Goal: Navigation & Orientation: Find specific page/section

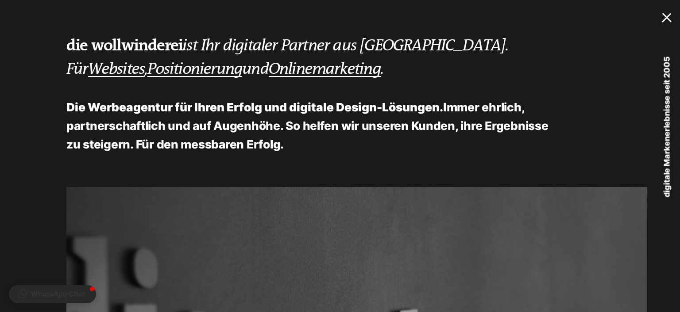
click at [666, 17] on div at bounding box center [668, 16] width 13 height 8
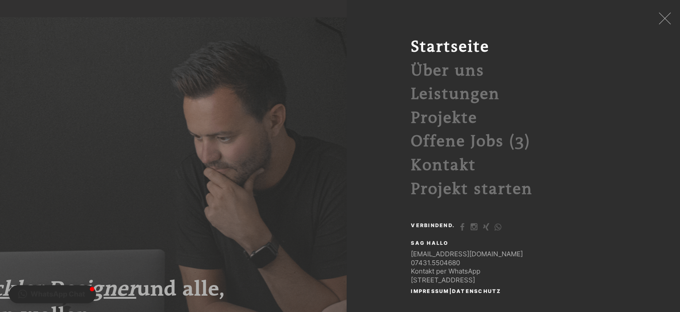
scroll to position [187, 0]
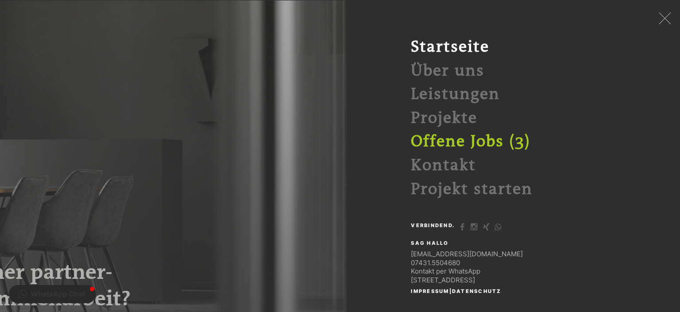
click at [485, 143] on link "Offene Jobs (3)" at bounding box center [470, 142] width 119 height 18
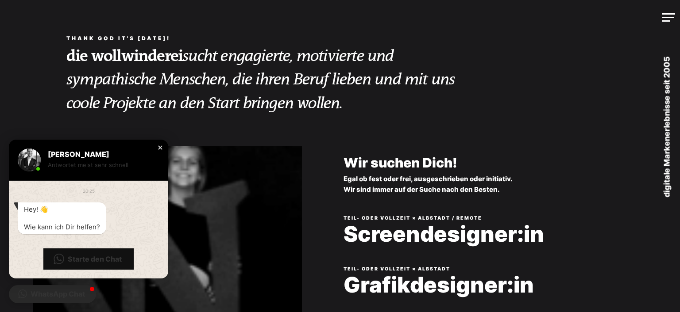
click at [162, 148] on div "Close chat window" at bounding box center [160, 147] width 9 height 9
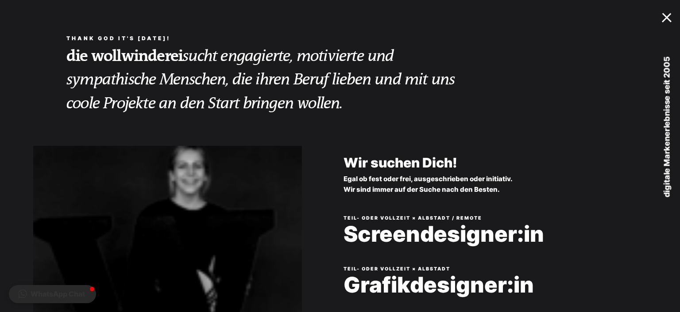
click at [665, 13] on div at bounding box center [668, 16] width 13 height 8
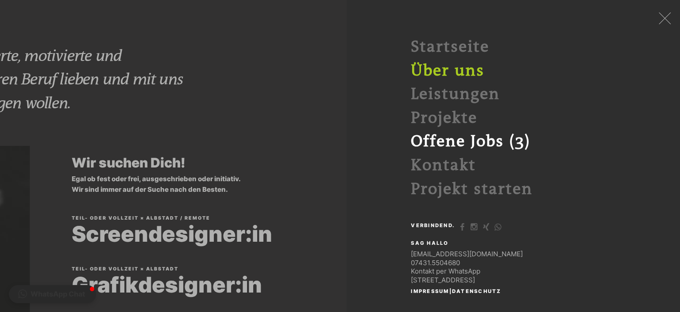
click at [449, 73] on link "Über uns" at bounding box center [447, 71] width 73 height 18
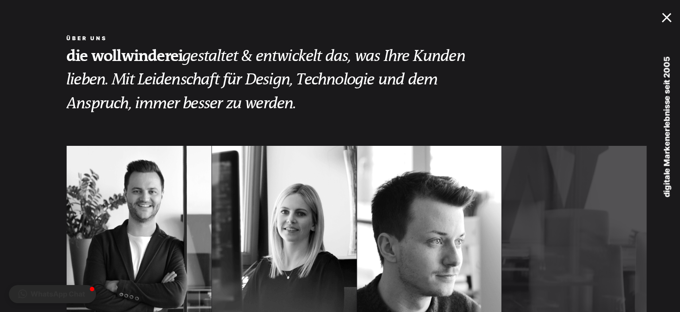
click at [668, 23] on link "MENU" at bounding box center [660, 17] width 40 height 35
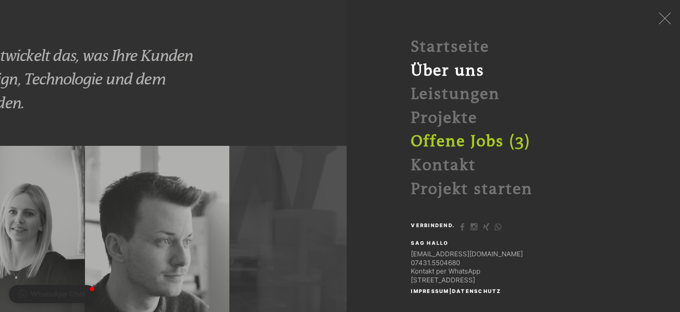
click at [487, 136] on link "Offene Jobs (3)" at bounding box center [470, 142] width 119 height 18
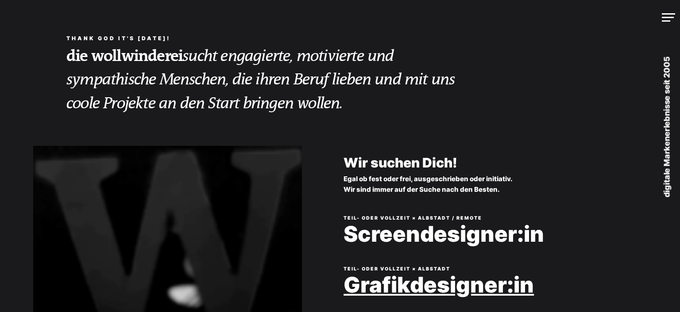
click at [451, 288] on link "Grafikdesigner:in" at bounding box center [501, 286] width 317 height 24
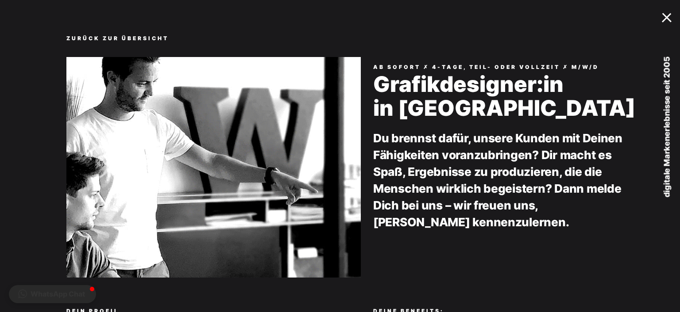
click at [670, 16] on div at bounding box center [668, 16] width 13 height 8
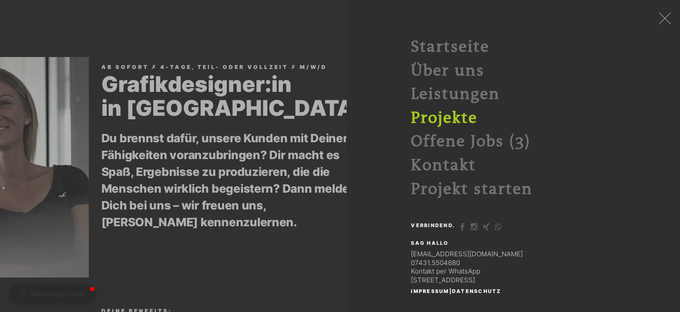
click at [452, 117] on link "Projekte" at bounding box center [444, 118] width 66 height 18
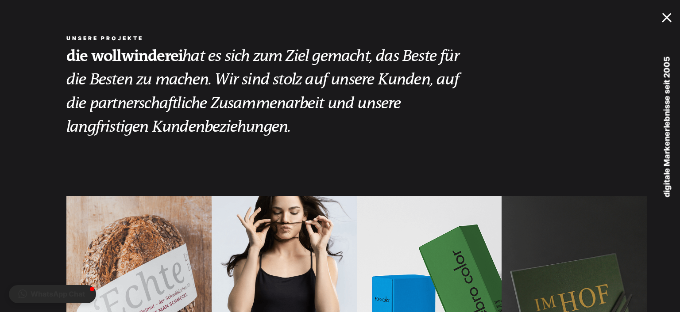
click at [672, 21] on link "MENU" at bounding box center [660, 17] width 40 height 35
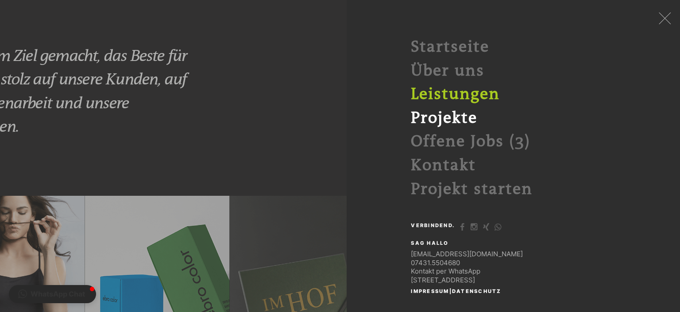
click at [468, 100] on link "Leistungen" at bounding box center [455, 94] width 89 height 18
